Goal: Information Seeking & Learning: Check status

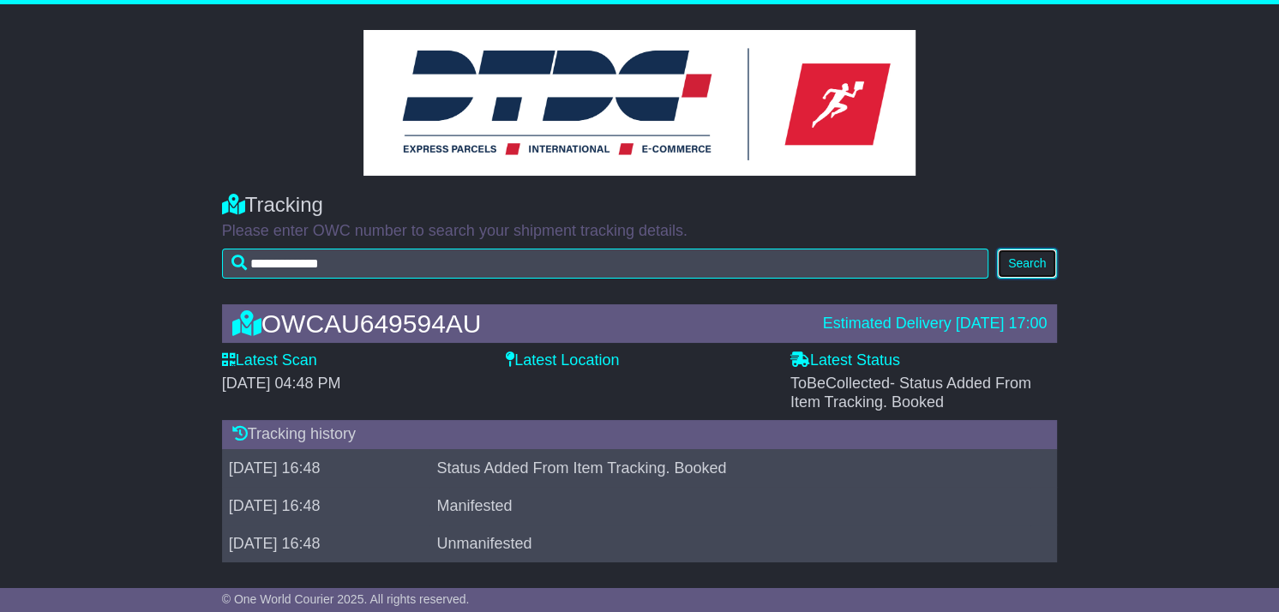
click at [1044, 263] on button "Search" at bounding box center [1027, 264] width 60 height 30
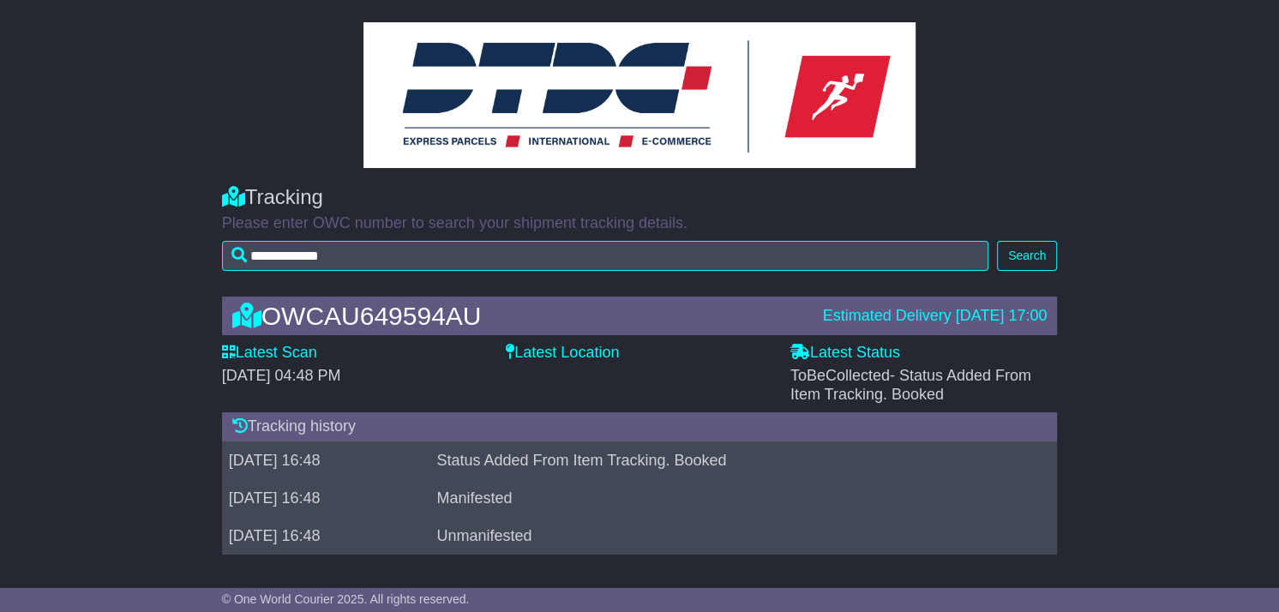
scroll to position [9, 0]
